Goal: Check status: Check status

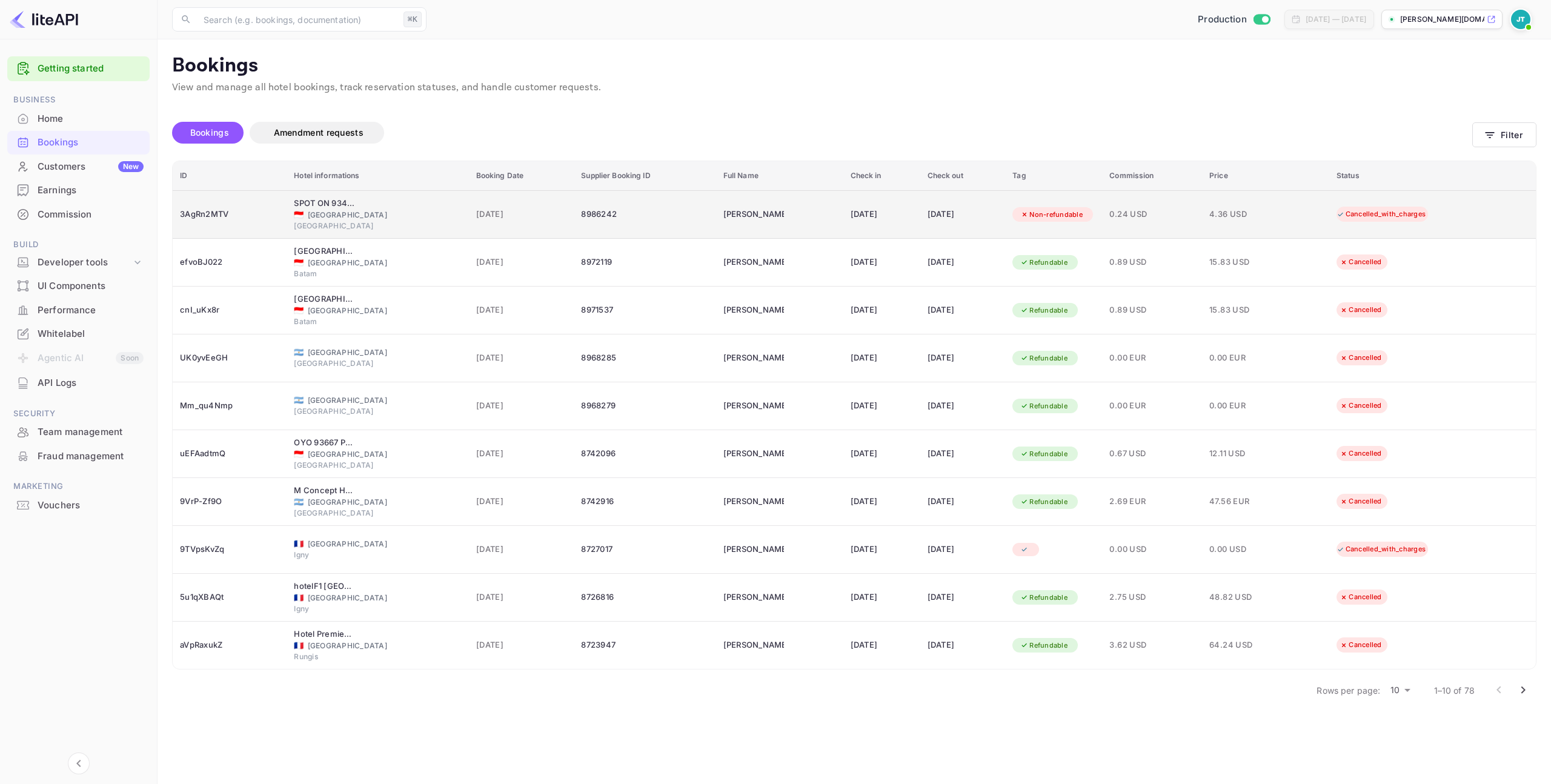
click at [1371, 209] on div "Cancelled_with_charges" at bounding box center [1381, 214] width 105 height 16
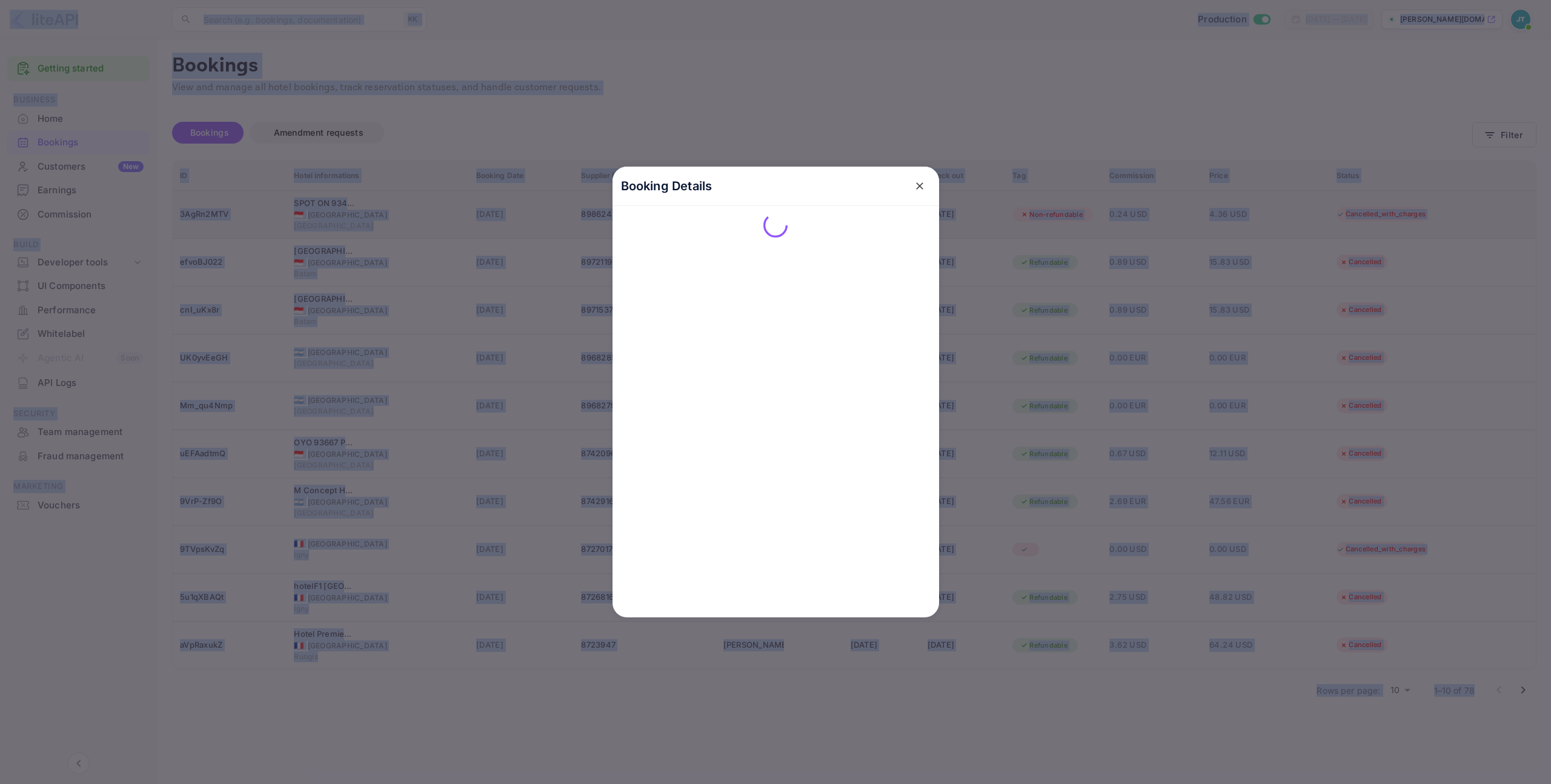
click at [1371, 209] on div at bounding box center [775, 392] width 1551 height 784
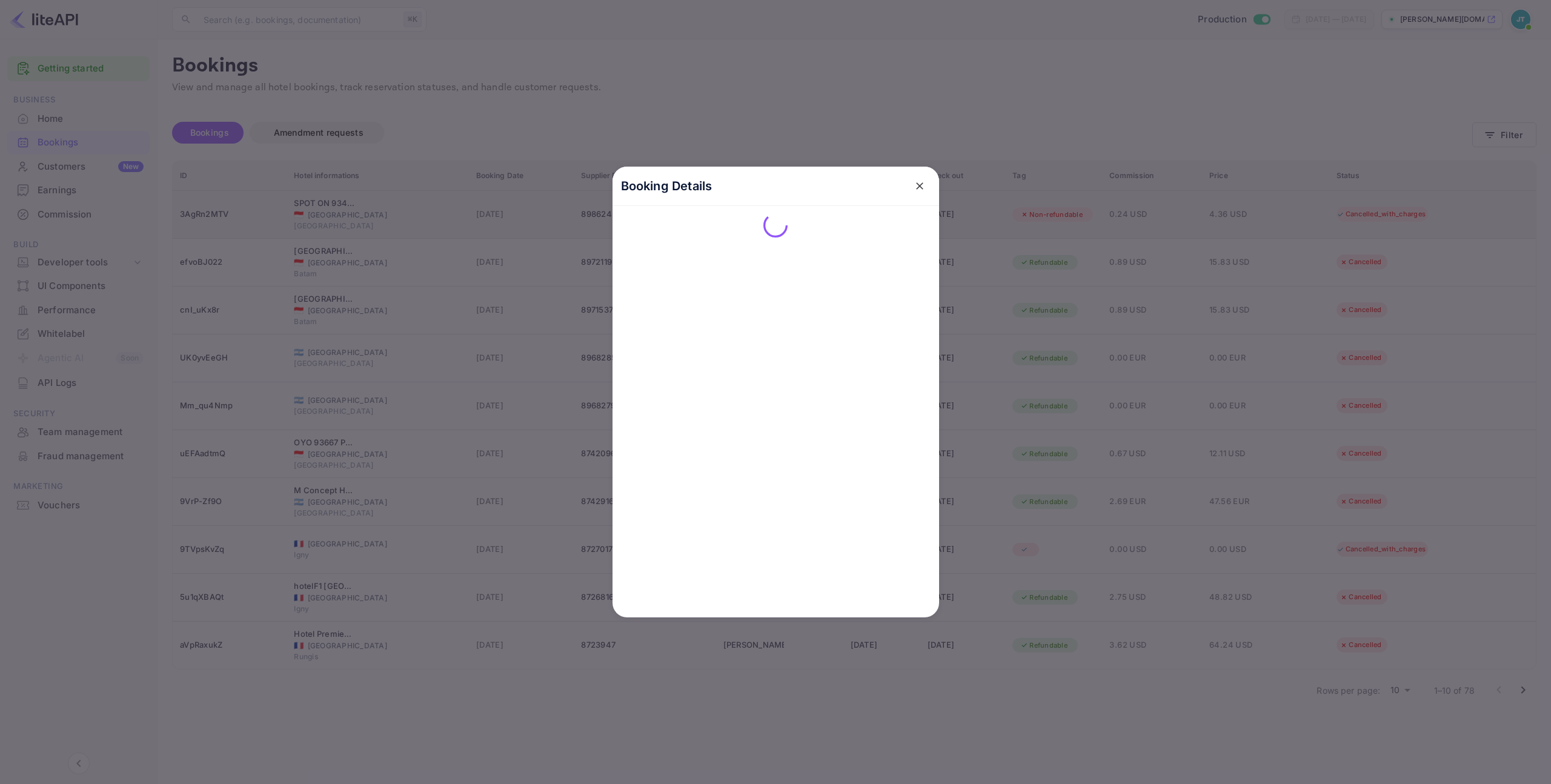
click at [1371, 209] on div at bounding box center [775, 392] width 1551 height 784
